Goal: Transaction & Acquisition: Purchase product/service

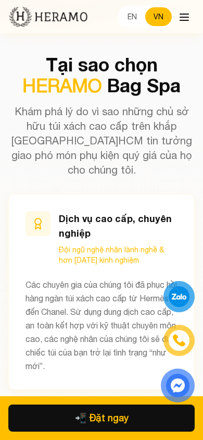
scroll to position [1303, 0]
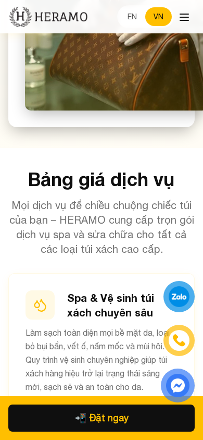
scroll to position [1800, 0]
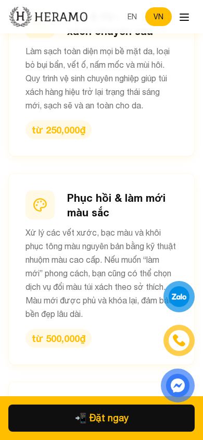
click at [95, 424] on button "📲 Đặt ngay" at bounding box center [101, 418] width 187 height 27
